Goal: Use online tool/utility: Utilize a website feature to perform a specific function

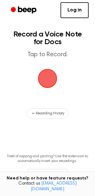
click at [49, 81] on span "button" at bounding box center [47, 78] width 24 height 24
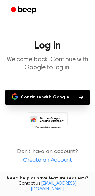
click at [44, 100] on button "Continue with Google" at bounding box center [47, 96] width 84 height 15
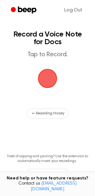
click at [45, 73] on span "button" at bounding box center [48, 79] width 22 height 22
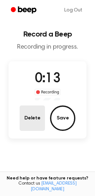
click at [28, 116] on button "Delete" at bounding box center [32, 117] width 25 height 25
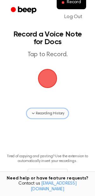
click at [52, 112] on span "Recording History" at bounding box center [50, 113] width 29 height 6
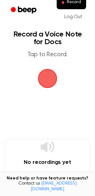
click at [47, 79] on span "button" at bounding box center [47, 78] width 35 height 35
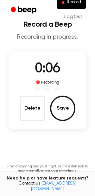
scroll to position [7, 0]
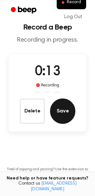
click at [69, 110] on button "Save" at bounding box center [62, 110] width 25 height 25
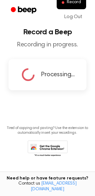
scroll to position [0, 0]
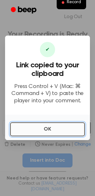
click at [58, 127] on button "OK" at bounding box center [47, 129] width 75 height 14
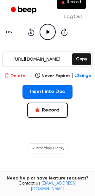
scroll to position [70, 0]
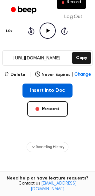
click at [33, 91] on button "Insert into Doc" at bounding box center [48, 90] width 50 height 14
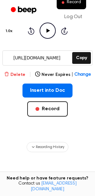
click at [19, 75] on button "Delete" at bounding box center [14, 74] width 21 height 7
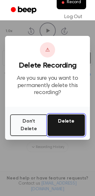
click at [62, 126] on button "Delete" at bounding box center [66, 125] width 37 height 22
